Goal: Communication & Community: Connect with others

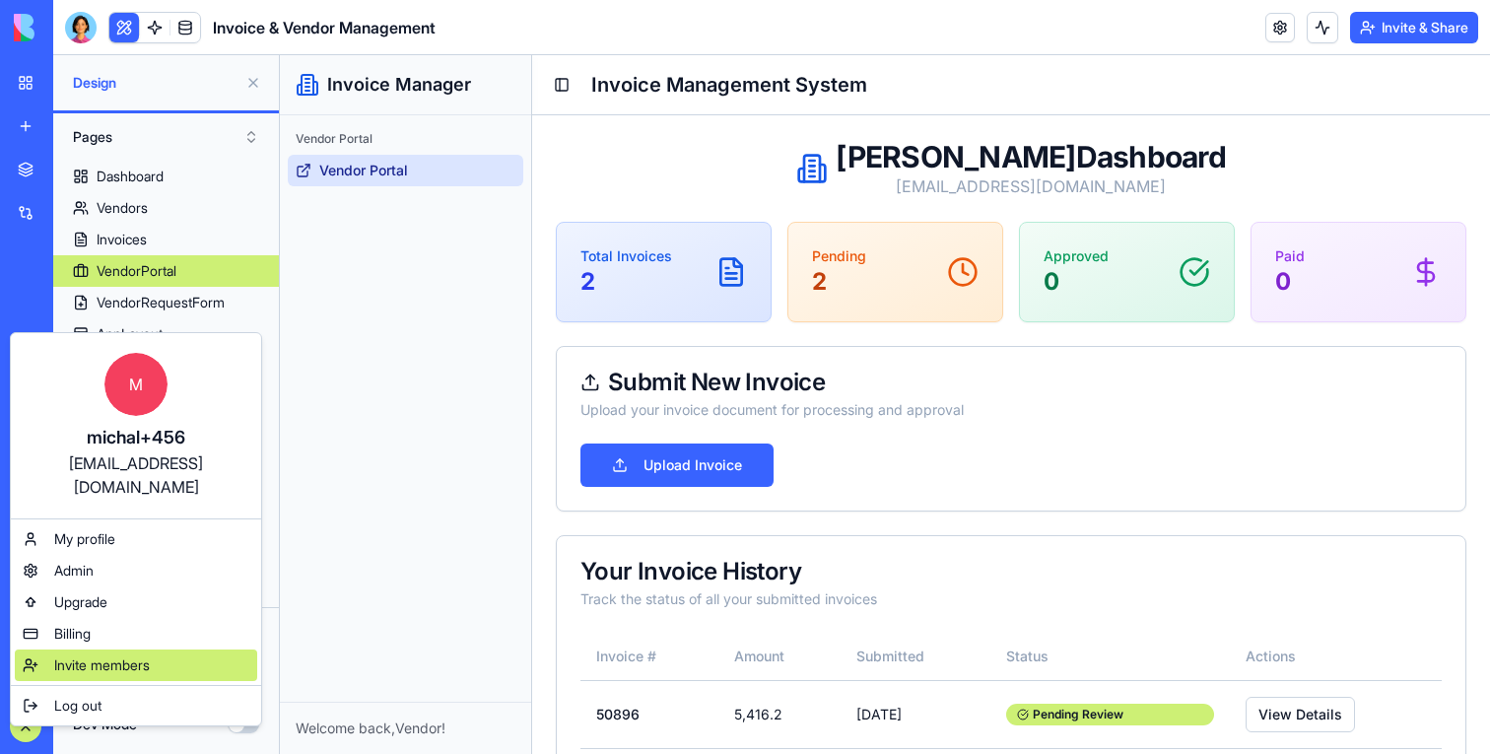
click at [57, 655] on span "Invite members" at bounding box center [102, 665] width 96 height 20
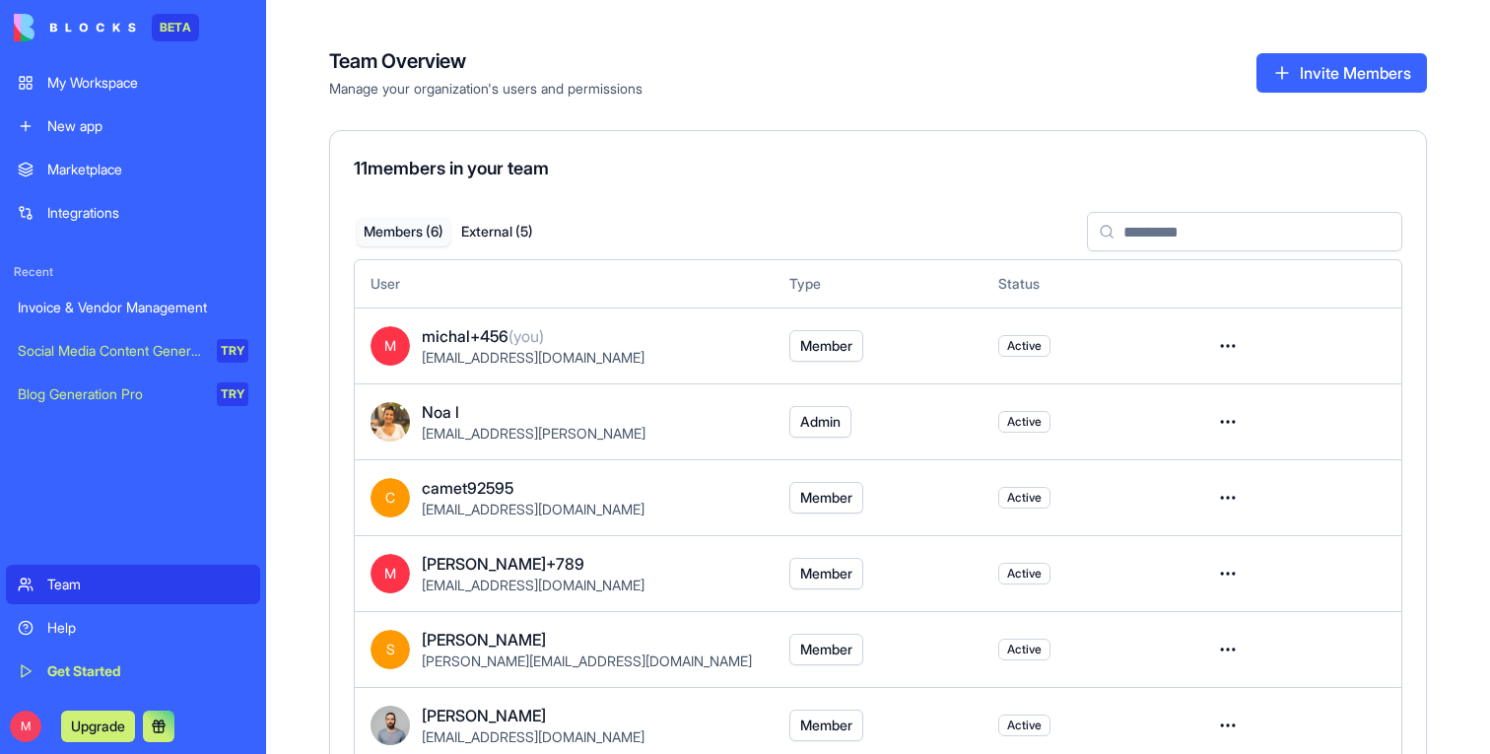
click at [1367, 89] on button "Invite Members" at bounding box center [1341, 72] width 170 height 39
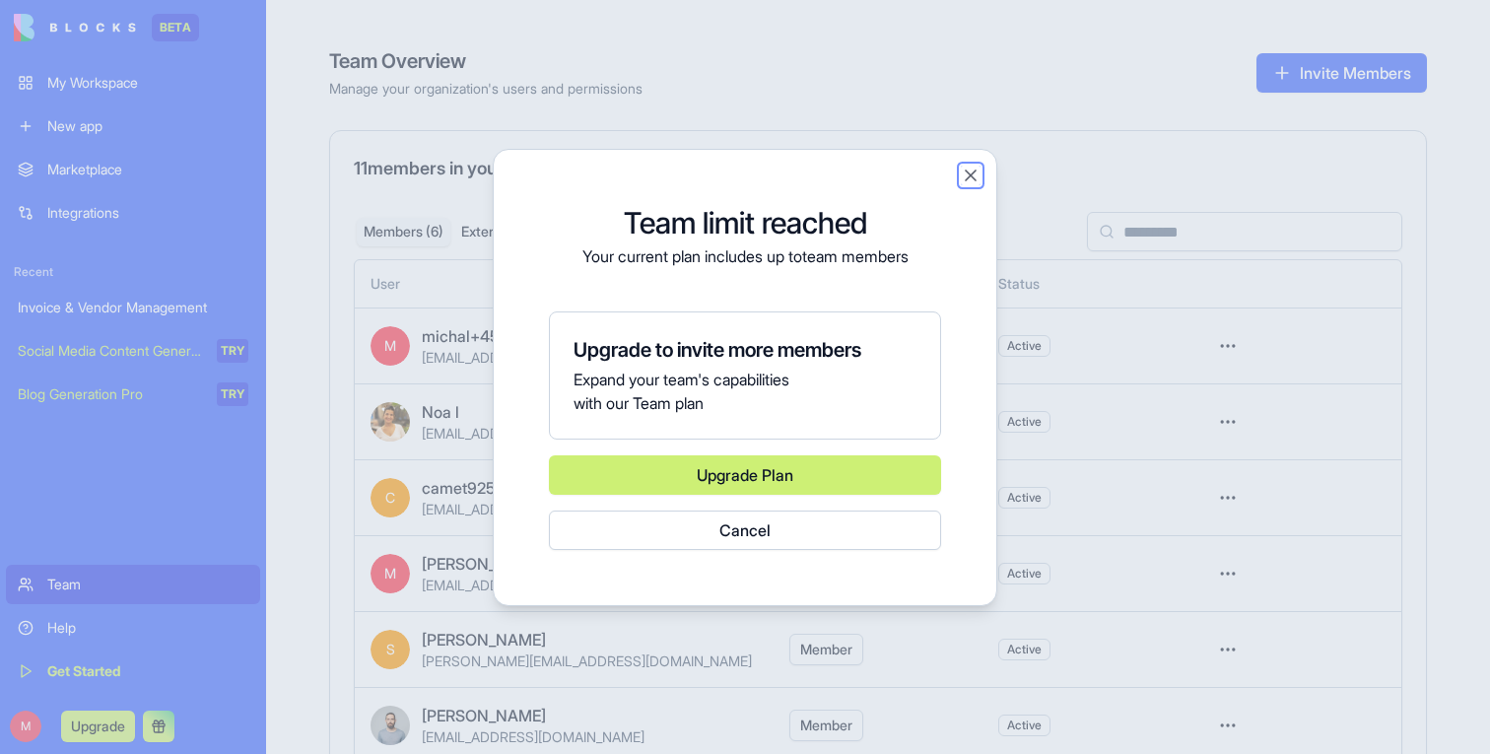
click at [973, 169] on button "Close" at bounding box center [971, 176] width 20 height 20
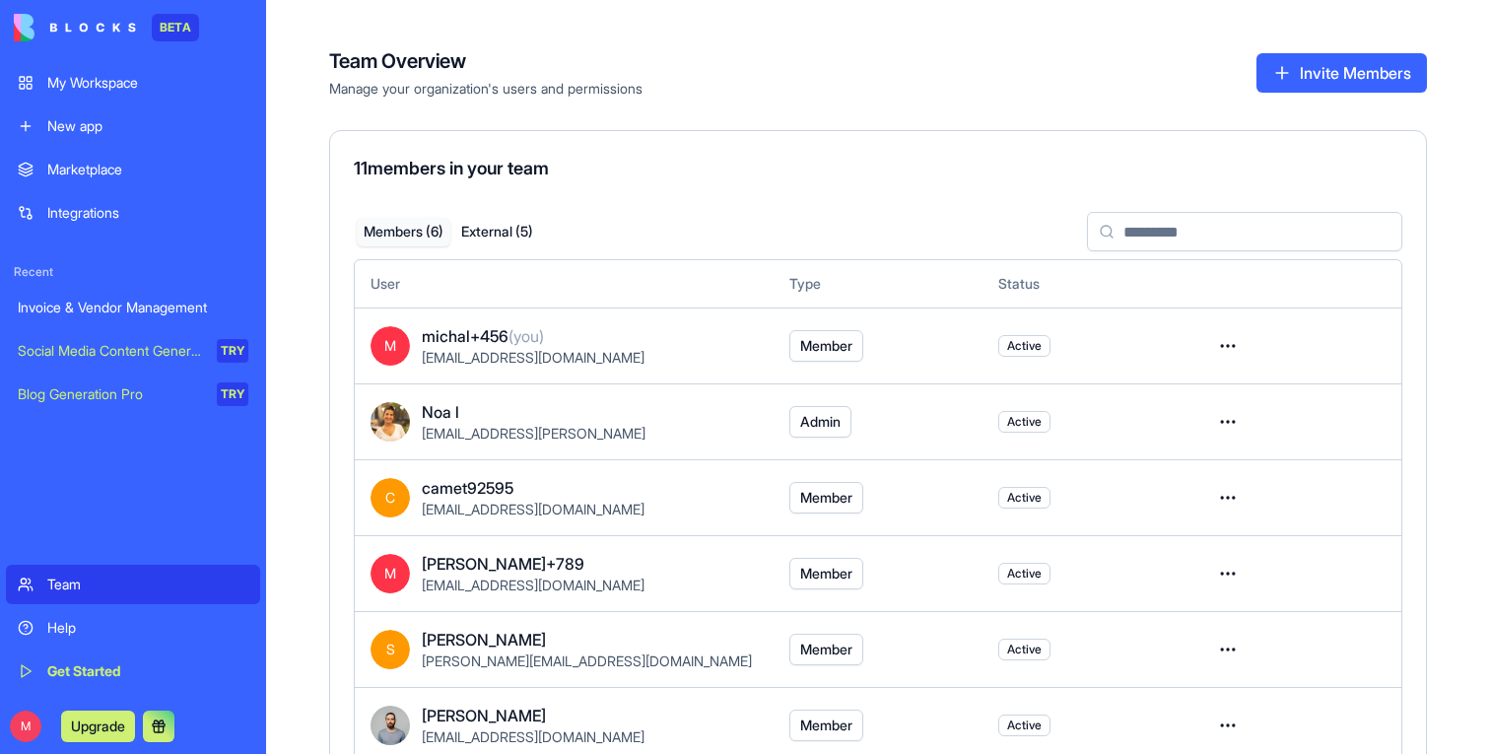
click at [175, 266] on span "Recent" at bounding box center [133, 272] width 254 height 16
click at [175, 288] on link "Invoice & Vendor Management" at bounding box center [133, 307] width 254 height 39
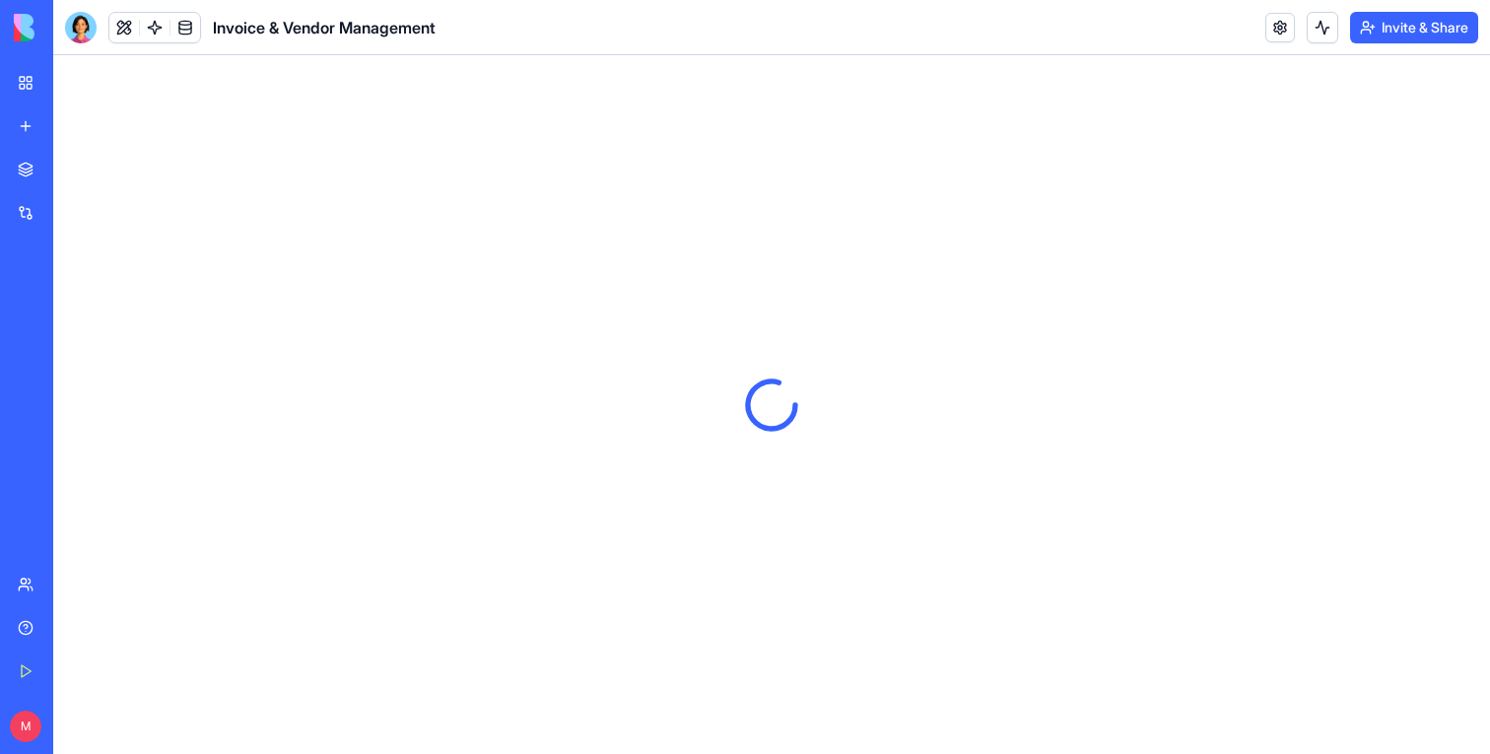
click at [1409, 17] on button "Invite & Share" at bounding box center [1414, 28] width 128 height 32
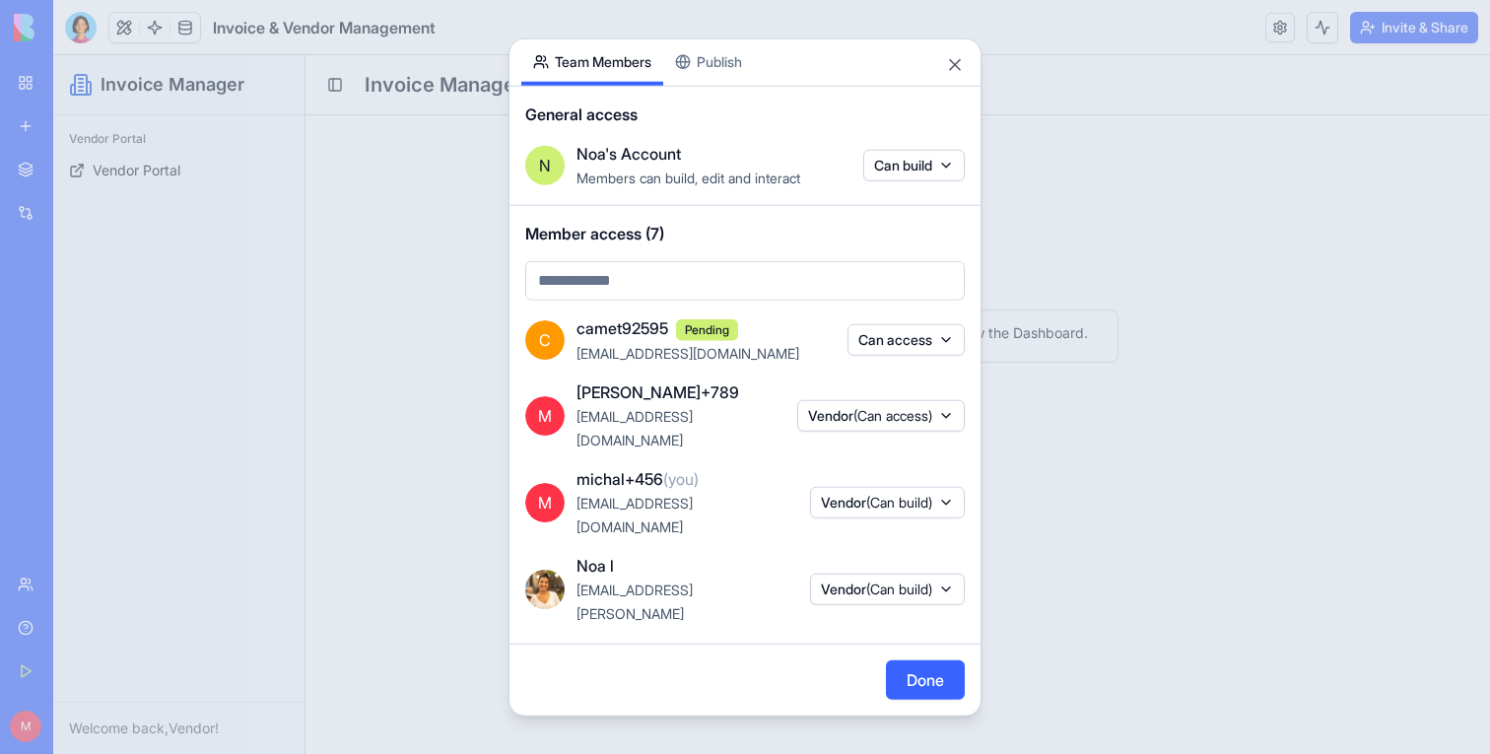
click at [676, 270] on body "BETA My Workspace New app Marketplace Integrations Recent Invoice & Vendor Mana…" at bounding box center [745, 377] width 1490 height 754
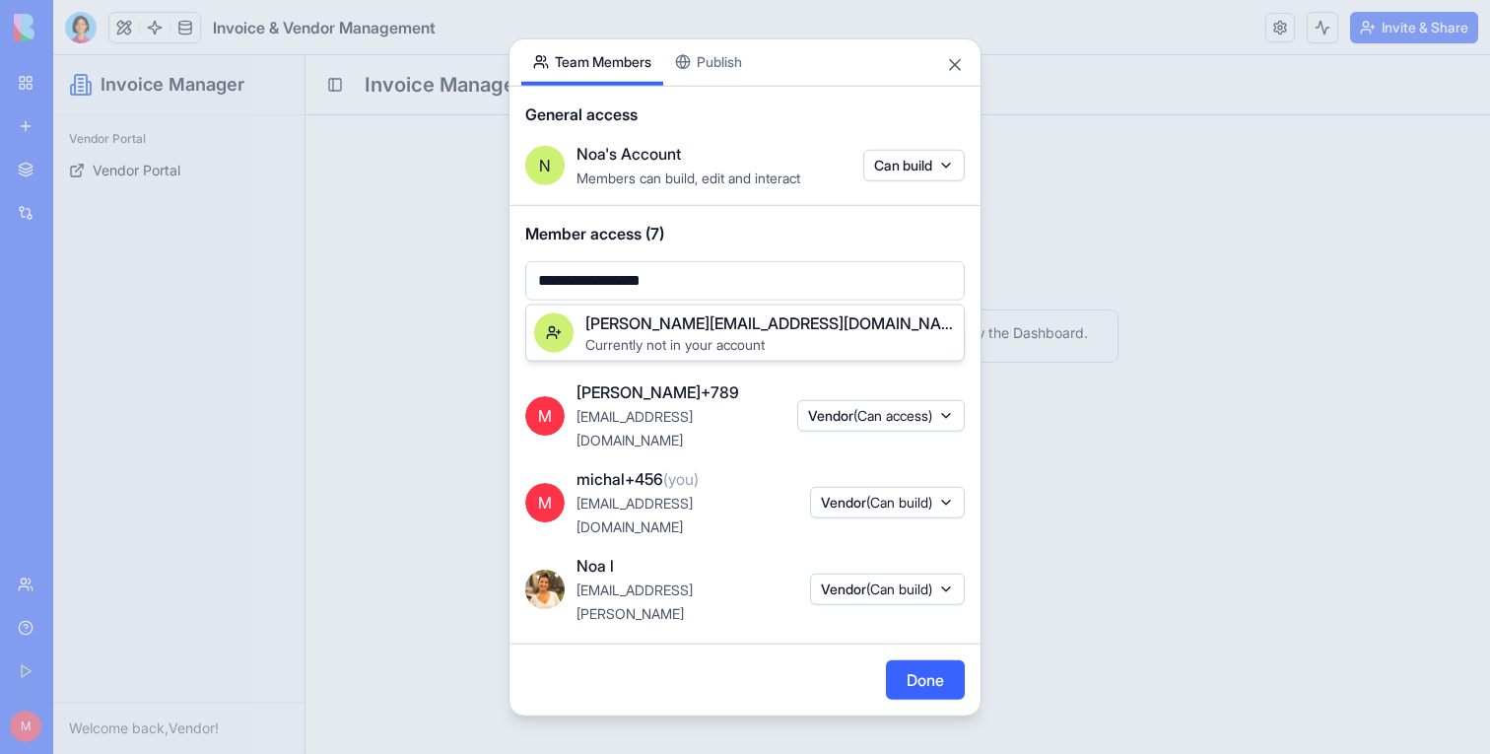
type input "**********"
click at [706, 320] on span "[PERSON_NAME][EMAIL_ADDRESS][DOMAIN_NAME]" at bounding box center [770, 323] width 370 height 24
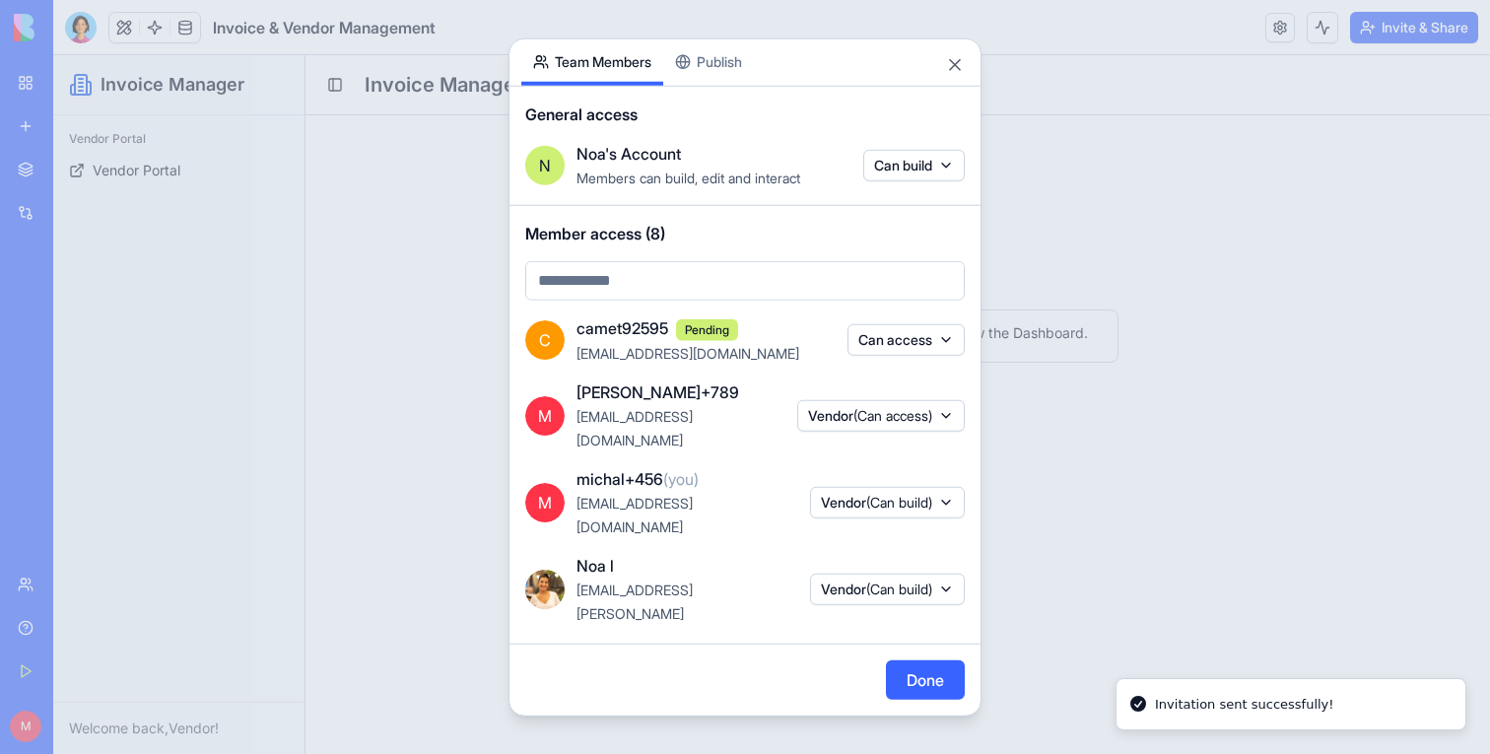
scroll to position [114, 0]
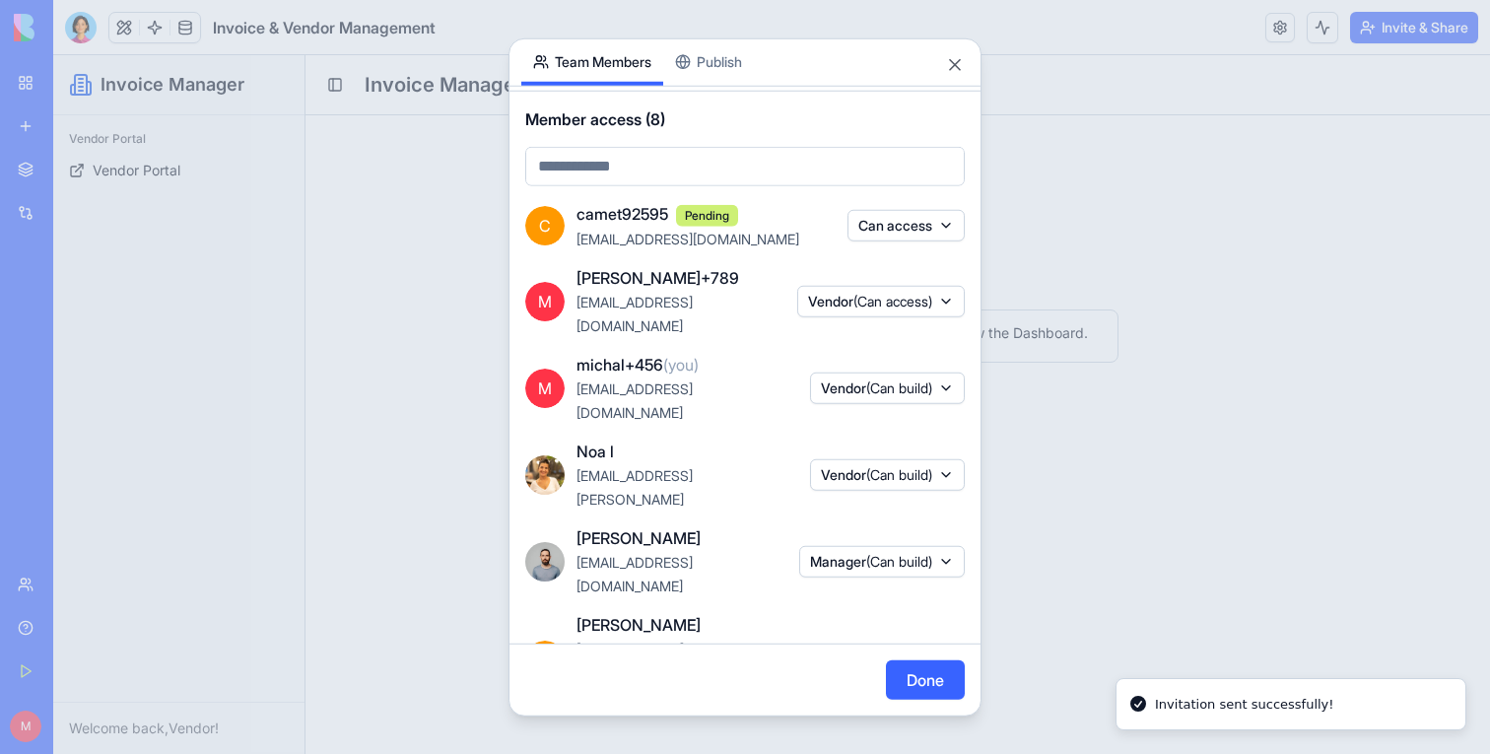
click at [900, 653] on div "Done" at bounding box center [744, 679] width 471 height 71
click at [900, 678] on button "Done" at bounding box center [925, 679] width 79 height 39
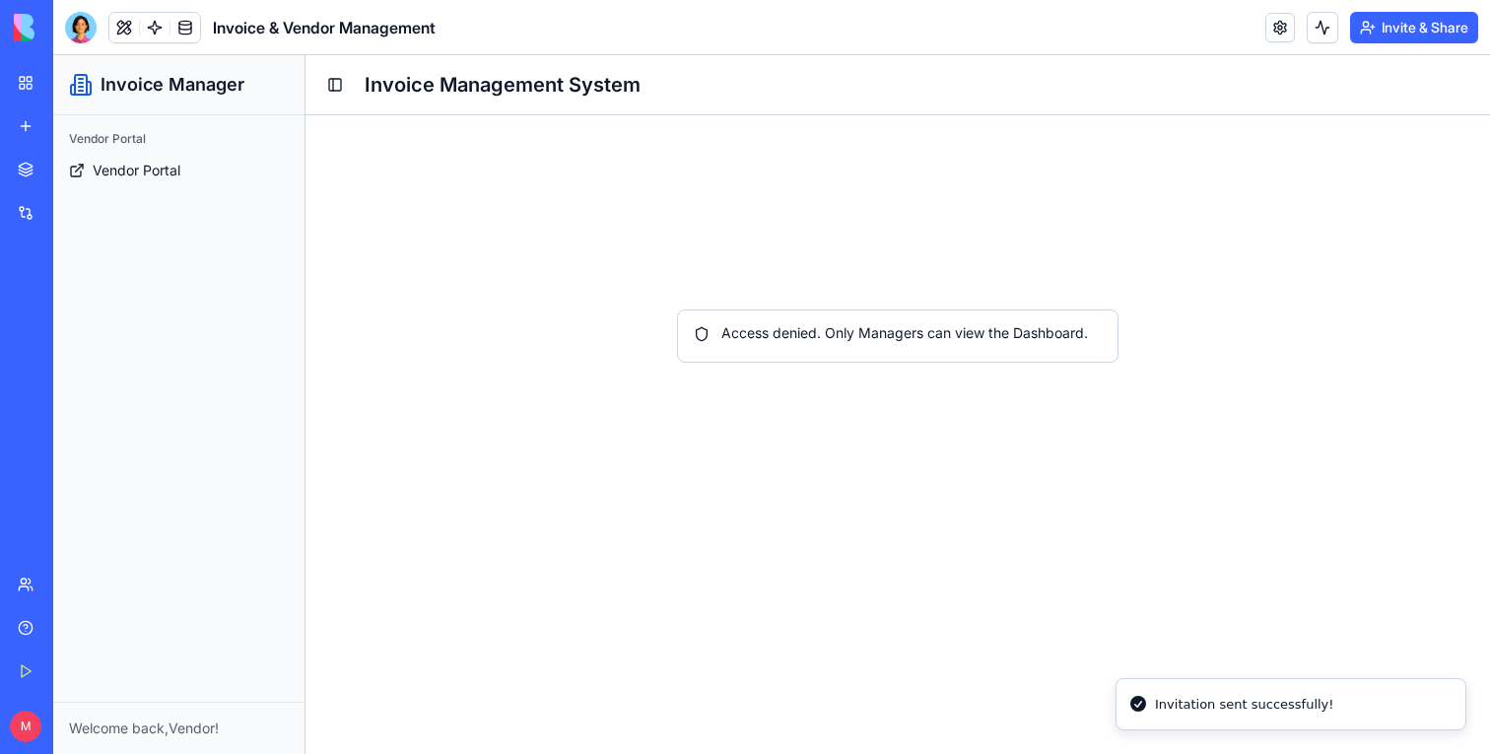
click at [39, 727] on div "M Upgrade" at bounding box center [27, 726] width 26 height 32
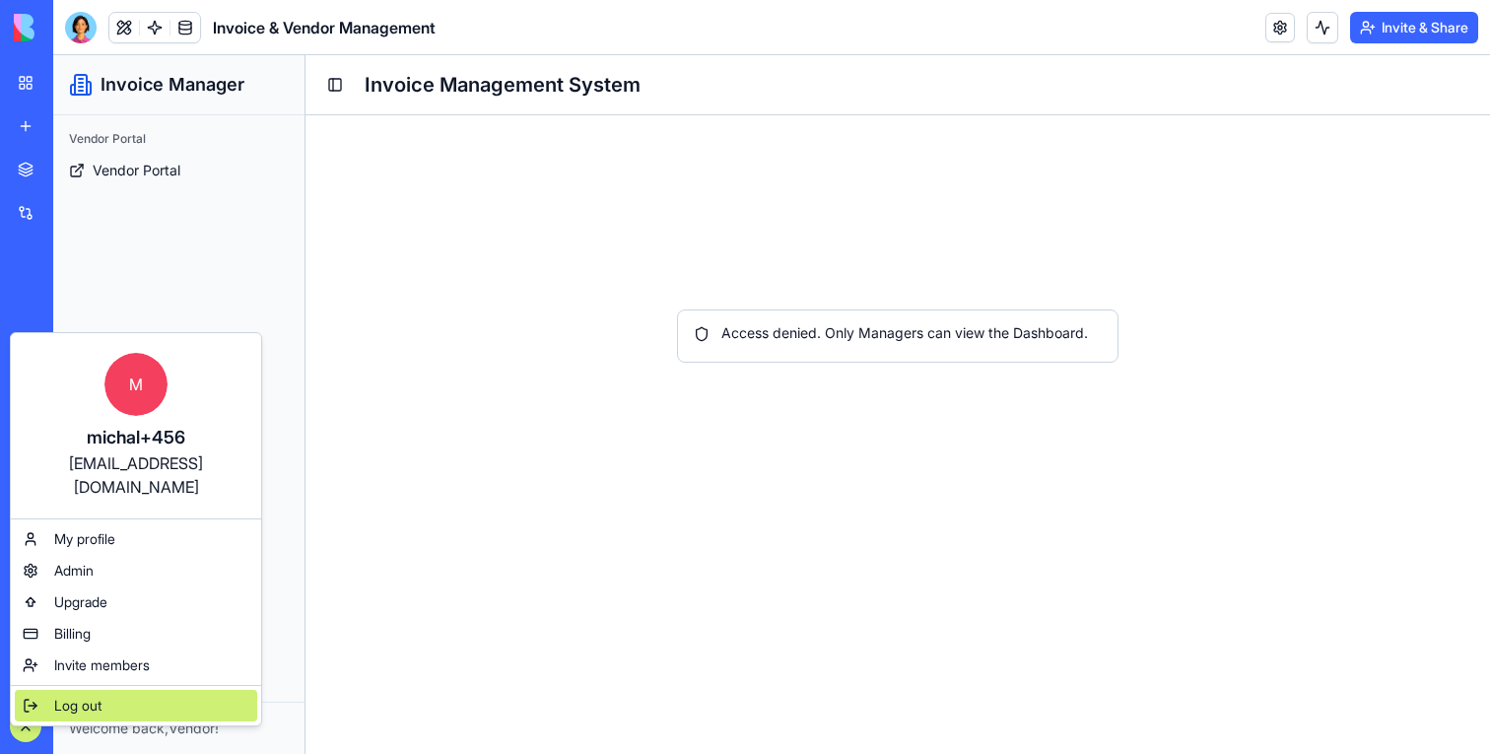
click at [62, 696] on span "Log out" at bounding box center [77, 706] width 47 height 20
